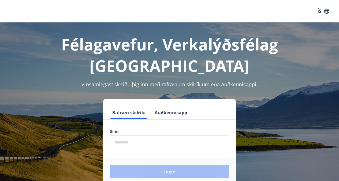
click at [149, 135] on input "phone" at bounding box center [169, 142] width 119 height 14
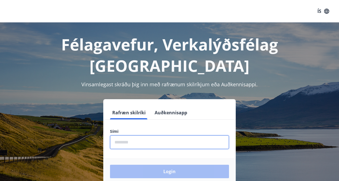
type input "********"
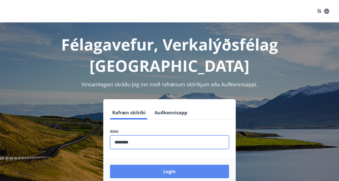
click at [180, 165] on button "Login" at bounding box center [169, 171] width 119 height 13
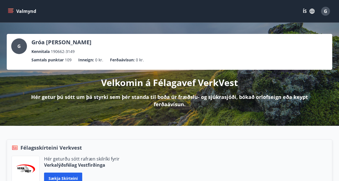
click at [14, 11] on button "Valmynd" at bounding box center [23, 11] width 32 height 10
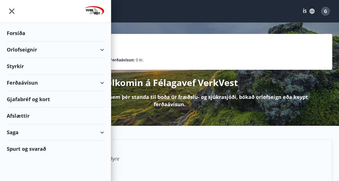
click at [93, 51] on div "Orlofseignir" at bounding box center [55, 50] width 97 height 17
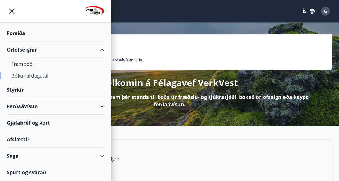
click at [60, 78] on div "Bókunardagatal" at bounding box center [55, 76] width 88 height 12
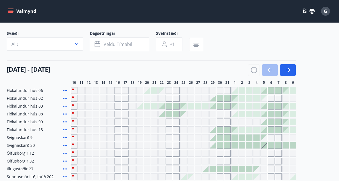
scroll to position [29, 0]
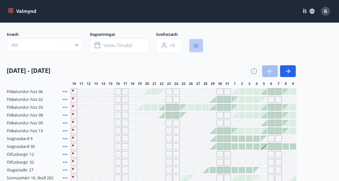
click at [196, 47] on icon "button" at bounding box center [196, 47] width 4 height 1
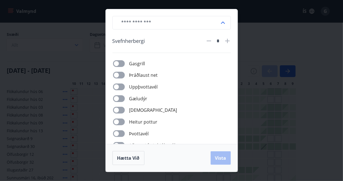
click at [239, 19] on div "​ Svefnherbergi * Gasgrill Þráðlaust net Uppþvottavél Gæludýr Þurrkari Heitur p…" at bounding box center [171, 90] width 343 height 181
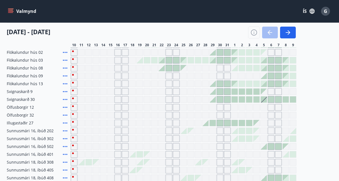
scroll to position [76, 0]
click at [141, 126] on div "Gráir dagar eru ekki bókanlegir" at bounding box center [139, 123] width 7 height 7
click at [185, 175] on div at bounding box center [183, 178] width 6 height 6
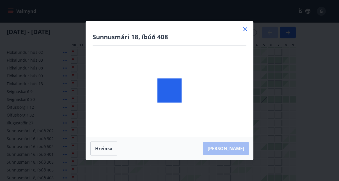
scroll to position [0, 0]
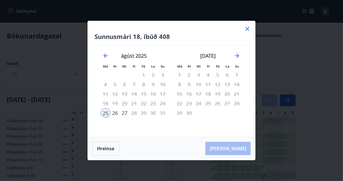
click at [247, 29] on icon at bounding box center [247, 29] width 1 height 1
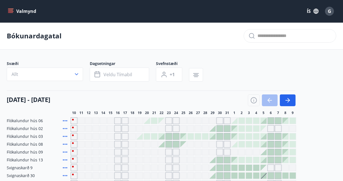
click at [248, 29] on div at bounding box center [290, 35] width 93 height 13
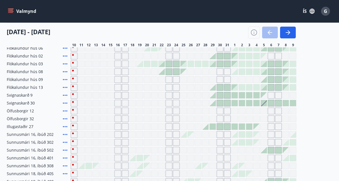
scroll to position [79, 0]
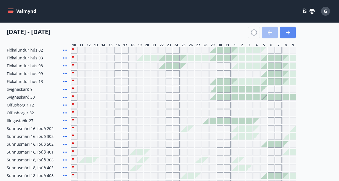
click at [286, 37] on button "button" at bounding box center [288, 33] width 16 height 12
click at [284, 37] on button "button" at bounding box center [288, 33] width 16 height 12
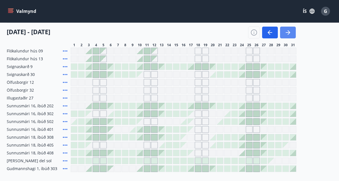
scroll to position [102, 0]
click at [270, 34] on icon "button" at bounding box center [269, 32] width 3 height 4
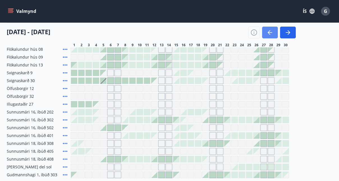
scroll to position [95, 0]
click at [123, 122] on div at bounding box center [125, 120] width 6 height 6
click at [127, 120] on div at bounding box center [125, 120] width 6 height 6
click at [125, 122] on div at bounding box center [125, 120] width 6 height 6
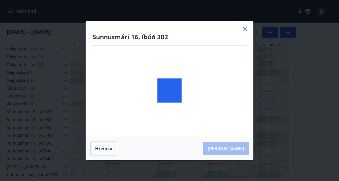
scroll to position [114, 0]
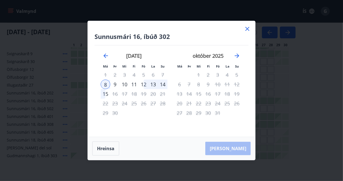
click at [105, 85] on div "8" at bounding box center [106, 85] width 10 height 10
click at [108, 95] on div "15" at bounding box center [106, 94] width 10 height 10
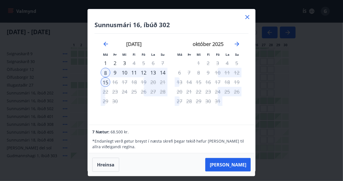
click at [247, 17] on icon at bounding box center [247, 17] width 1 height 1
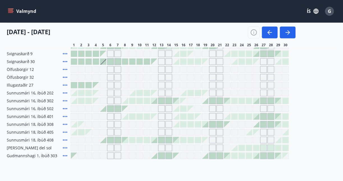
click at [248, 19] on div "Valmynd ÍS G" at bounding box center [171, 11] width 343 height 22
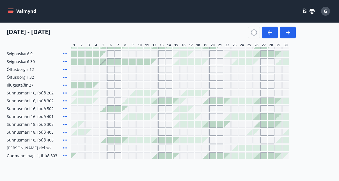
click at [248, 19] on div "Valmynd ÍS G" at bounding box center [169, 11] width 339 height 22
click at [103, 142] on div at bounding box center [103, 140] width 6 height 6
click at [102, 142] on div at bounding box center [103, 140] width 6 height 6
click at [105, 142] on div at bounding box center [103, 140] width 6 height 6
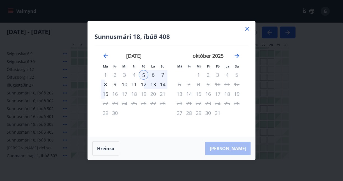
click at [106, 95] on div "15" at bounding box center [106, 94] width 10 height 10
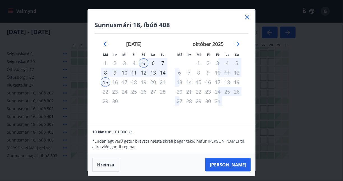
click at [247, 17] on icon at bounding box center [247, 17] width 1 height 1
click at [247, 19] on div "Valmynd ÍS G" at bounding box center [169, 11] width 339 height 22
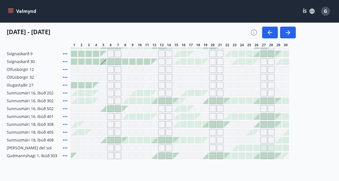
click at [248, 21] on div "Valmynd ÍS G" at bounding box center [169, 11] width 339 height 22
click at [269, 33] on icon "button" at bounding box center [270, 32] width 4 height 1
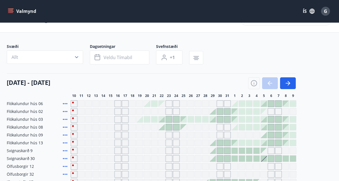
scroll to position [0, 0]
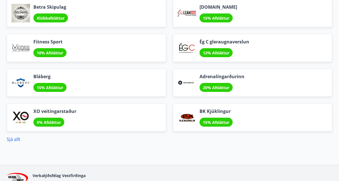
scroll to position [691, 0]
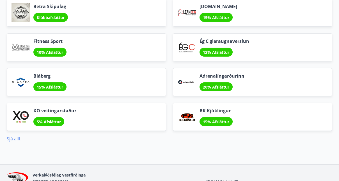
click at [17, 136] on link "Sjá allt" at bounding box center [14, 139] width 14 height 6
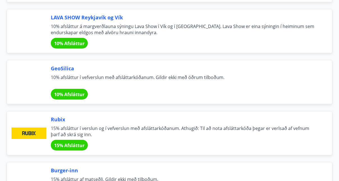
scroll to position [1206, 0]
